Goal: Information Seeking & Learning: Learn about a topic

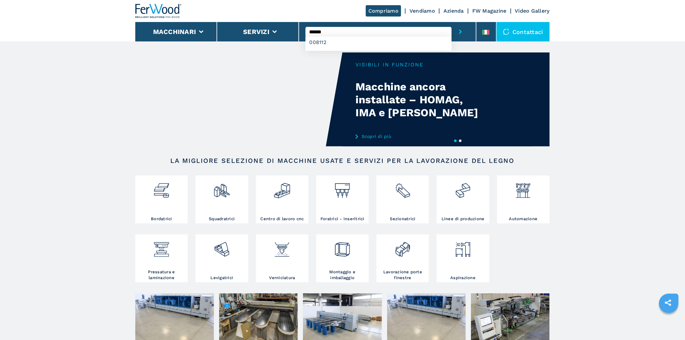
type input "******"
click at [452, 22] on button "submit-button" at bounding box center [461, 31] width 18 height 19
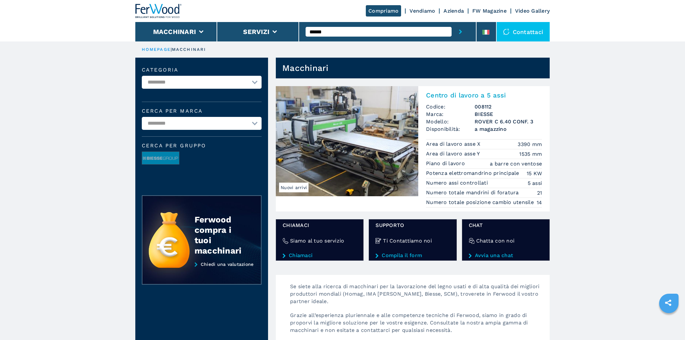
click at [365, 121] on img at bounding box center [347, 141] width 142 height 110
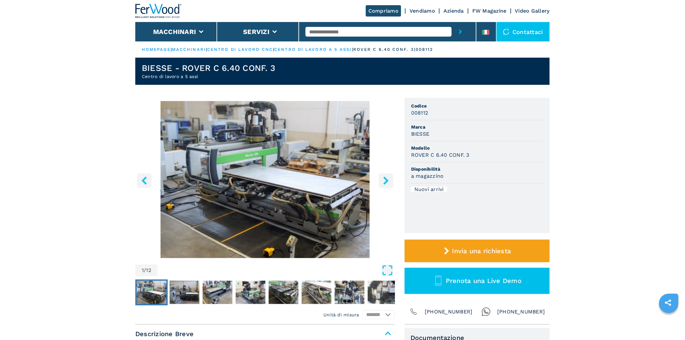
click at [387, 273] on icon "Open Fullscreen" at bounding box center [388, 270] width 12 height 12
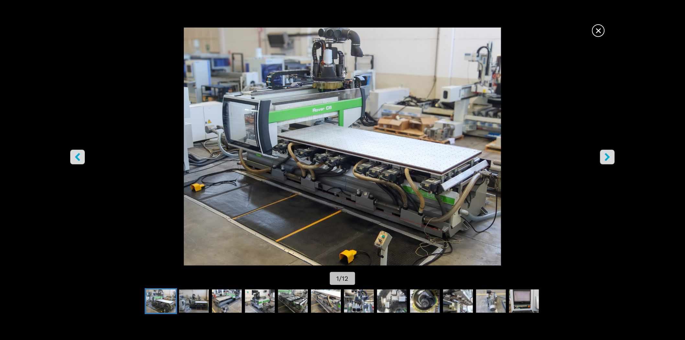
click at [610, 160] on icon "right-button" at bounding box center [607, 157] width 8 height 8
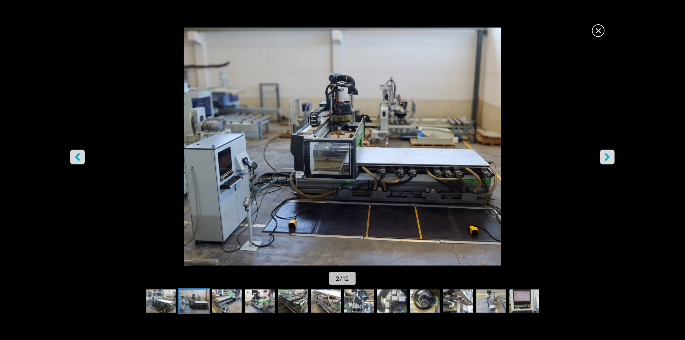
click at [610, 160] on icon "right-button" at bounding box center [607, 157] width 8 height 8
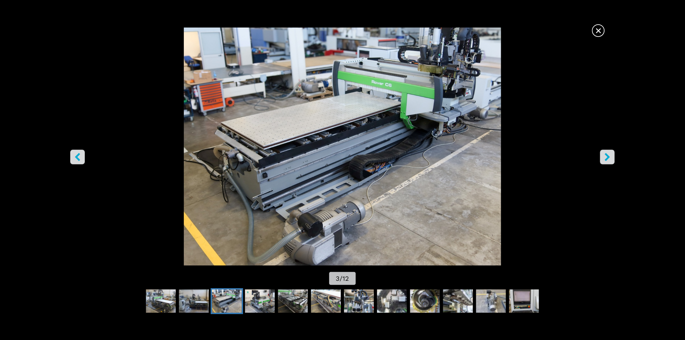
click at [610, 160] on icon "right-button" at bounding box center [607, 157] width 8 height 8
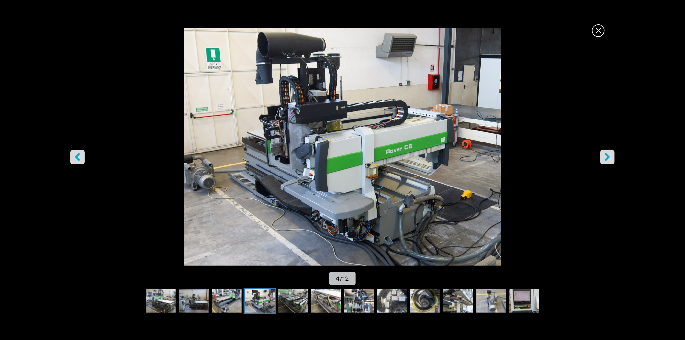
click at [610, 160] on icon "right-button" at bounding box center [607, 157] width 8 height 8
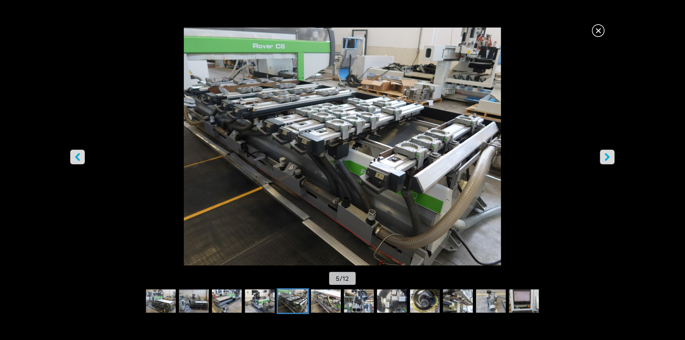
click at [595, 28] on span "×" at bounding box center [598, 29] width 11 height 11
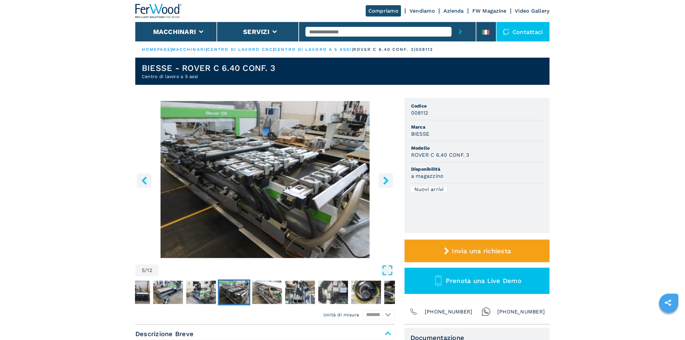
click at [386, 273] on icon "Open Fullscreen" at bounding box center [388, 270] width 12 height 12
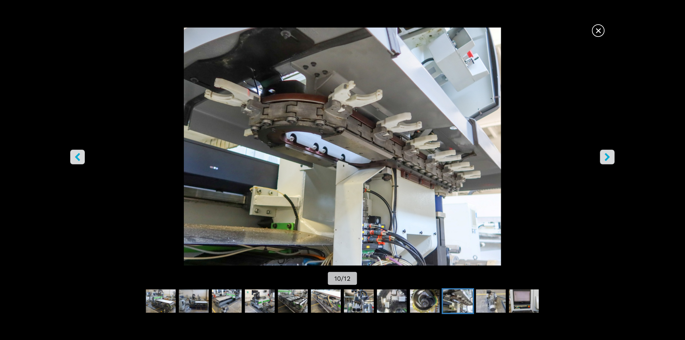
click at [601, 29] on span "×" at bounding box center [598, 29] width 11 height 11
